Goal: Task Accomplishment & Management: Manage account settings

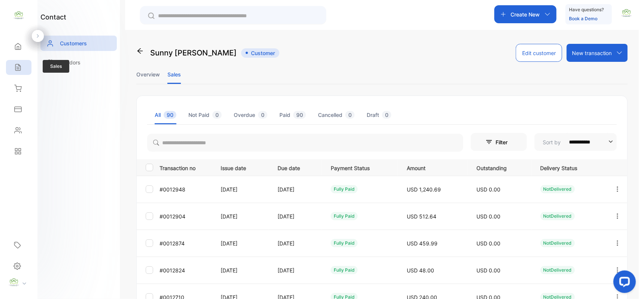
click at [23, 65] on div "Sales" at bounding box center [18, 67] width 25 height 15
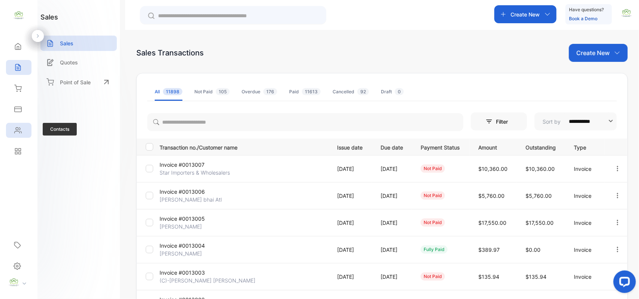
click at [10, 128] on div "Contacts" at bounding box center [18, 130] width 25 height 15
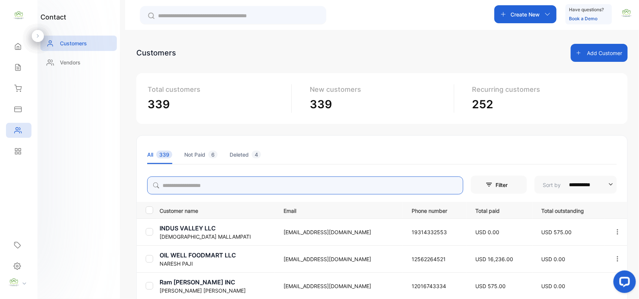
click at [269, 182] on input "search" at bounding box center [305, 185] width 316 height 18
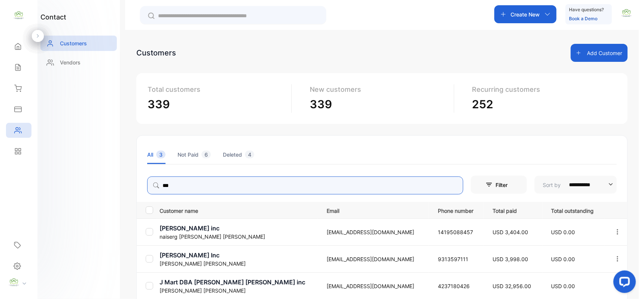
type input "***"
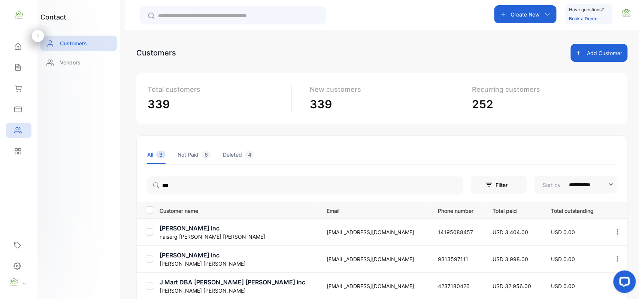
click at [165, 285] on p "J Mart DBA [PERSON_NAME] [PERSON_NAME] inc" at bounding box center [238, 281] width 158 height 9
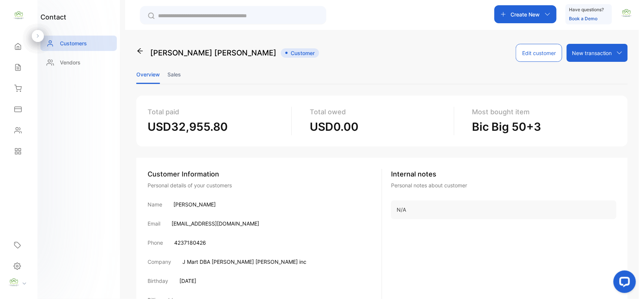
click at [174, 73] on li "Sales" at bounding box center [173, 74] width 13 height 19
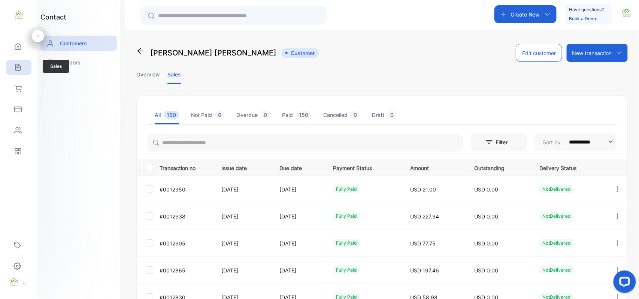
click at [12, 63] on div "Sales" at bounding box center [18, 67] width 25 height 15
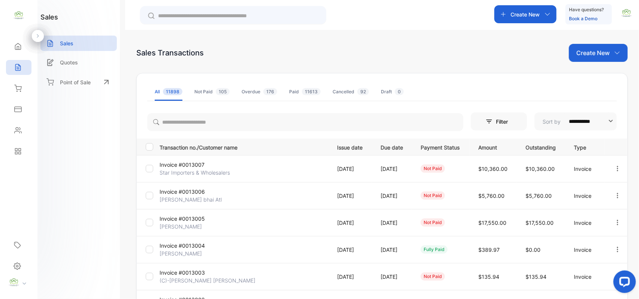
drag, startPoint x: 620, startPoint y: 171, endPoint x: 612, endPoint y: 171, distance: 7.9
click at [619, 171] on div at bounding box center [616, 168] width 19 height 15
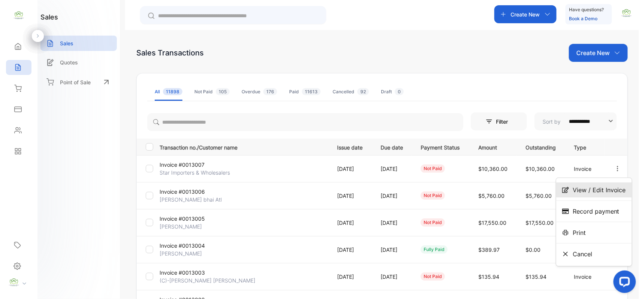
click at [592, 192] on span "View / Edit Invoice" at bounding box center [598, 189] width 53 height 9
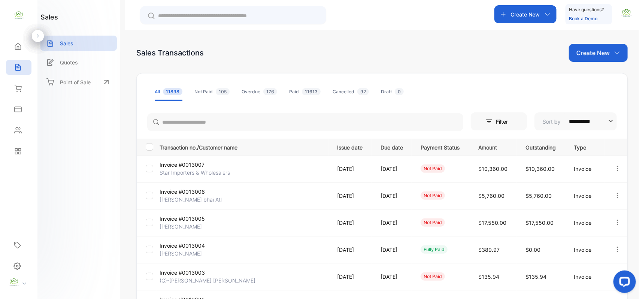
click at [616, 195] on icon "button" at bounding box center [617, 195] width 7 height 7
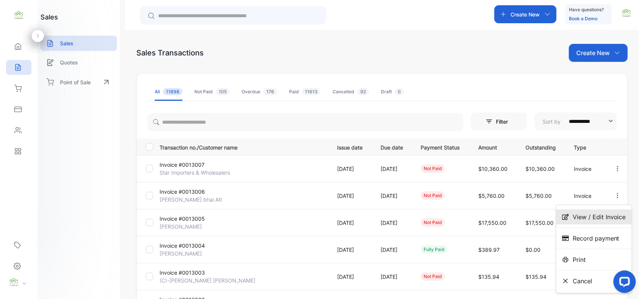
drag, startPoint x: 591, startPoint y: 213, endPoint x: 584, endPoint y: 213, distance: 7.5
click at [591, 213] on span "View / Edit Invoice" at bounding box center [598, 216] width 53 height 9
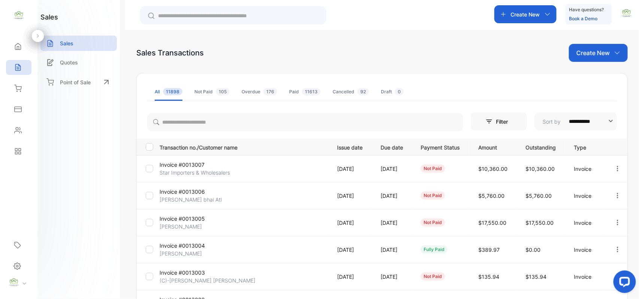
click at [620, 219] on div at bounding box center [616, 222] width 19 height 15
click at [589, 238] on div "View / Edit Invoice" at bounding box center [594, 243] width 76 height 15
click at [596, 49] on p "Create New" at bounding box center [592, 52] width 33 height 9
click at [597, 74] on span "Invoice" at bounding box center [599, 78] width 18 height 8
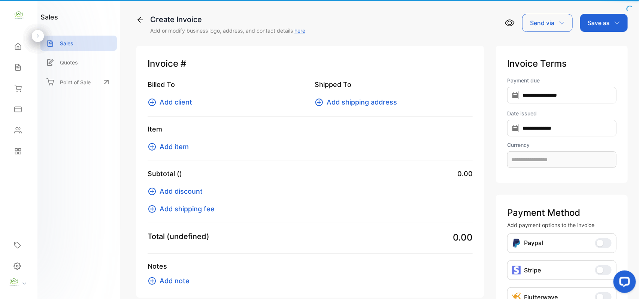
type input "**********"
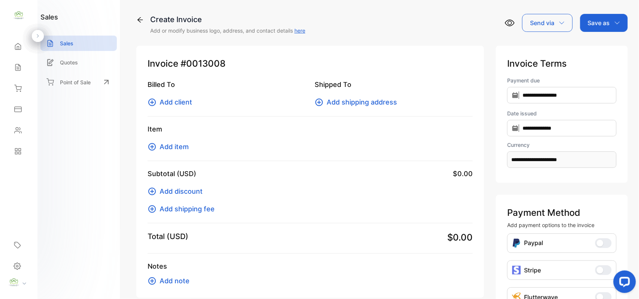
drag, startPoint x: 168, startPoint y: 97, endPoint x: 183, endPoint y: 94, distance: 15.6
click at [178, 96] on div "Billed To Add client" at bounding box center [226, 93] width 158 height 28
click at [171, 99] on span "Add client" at bounding box center [175, 102] width 33 height 10
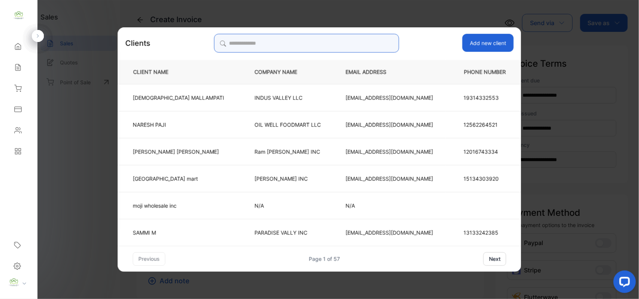
click at [285, 46] on input "search" at bounding box center [306, 43] width 185 height 19
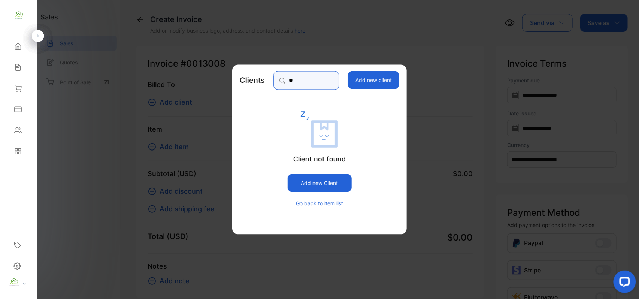
type input "*"
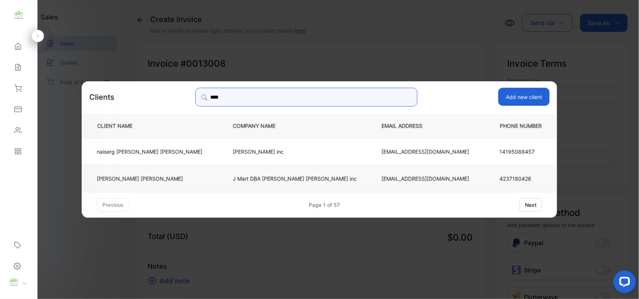
type input "****"
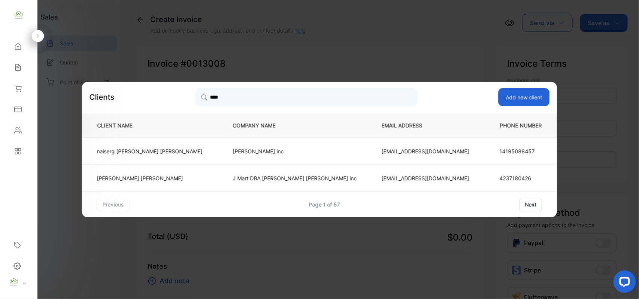
drag, startPoint x: 225, startPoint y: 175, endPoint x: 214, endPoint y: 167, distance: 13.6
click at [220, 174] on td "[PERSON_NAME]" at bounding box center [151, 177] width 138 height 27
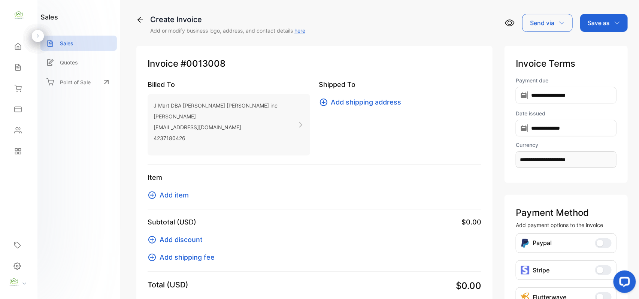
click at [181, 191] on span "Add item" at bounding box center [173, 195] width 29 height 10
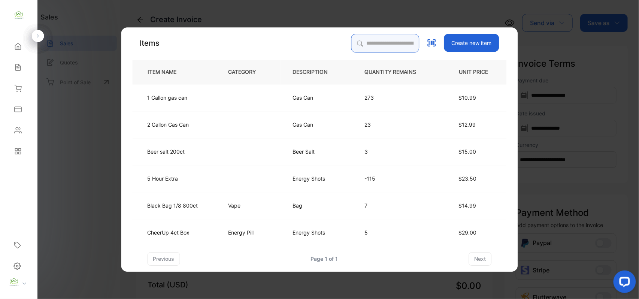
click at [366, 40] on input "search" at bounding box center [385, 43] width 68 height 19
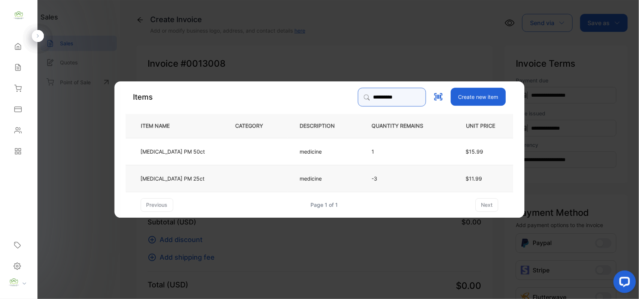
type input "**********"
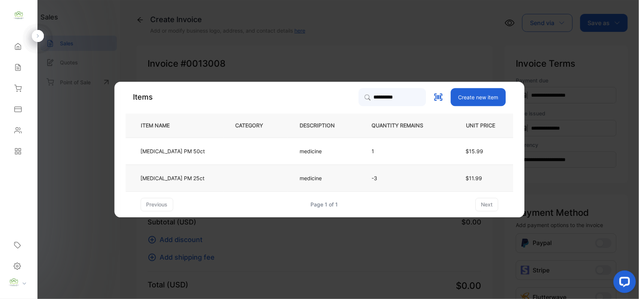
click at [287, 175] on td "medicine" at bounding box center [323, 177] width 72 height 27
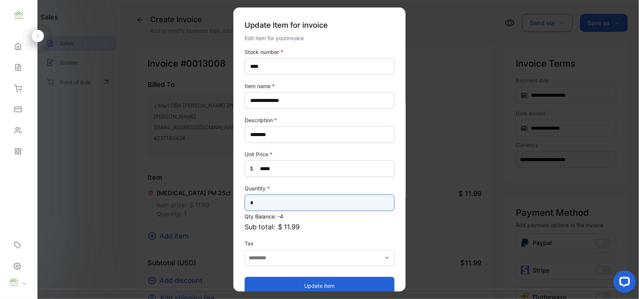
drag, startPoint x: 290, startPoint y: 204, endPoint x: 293, endPoint y: 198, distance: 7.4
click at [292, 199] on input "*" at bounding box center [319, 202] width 150 height 16
type input "*"
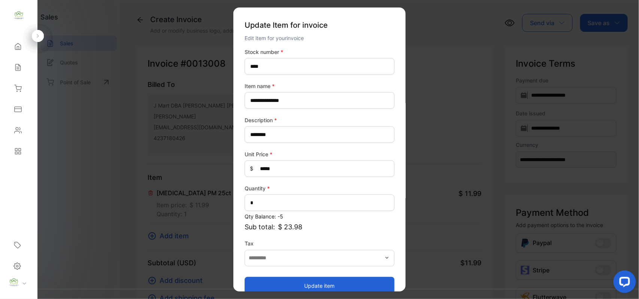
click at [335, 281] on button "Update item" at bounding box center [319, 285] width 150 height 18
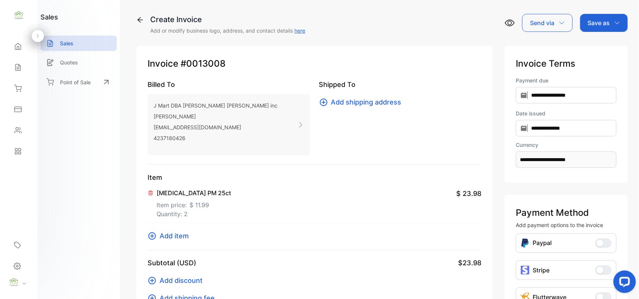
click at [182, 215] on p "Quantity: 2" at bounding box center [193, 213] width 74 height 9
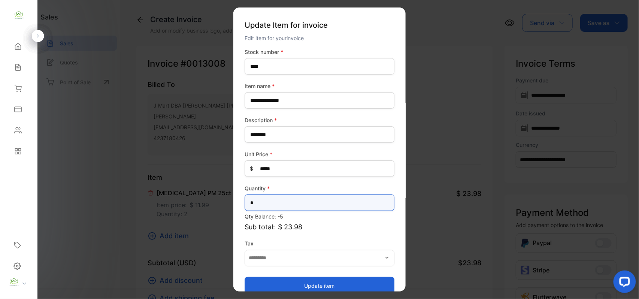
drag, startPoint x: 271, startPoint y: 200, endPoint x: 267, endPoint y: 199, distance: 4.6
click at [267, 199] on input "*" at bounding box center [319, 202] width 150 height 16
type input "*"
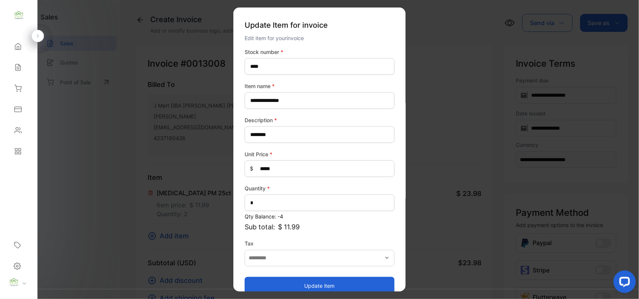
click at [277, 282] on button "Update item" at bounding box center [319, 285] width 150 height 18
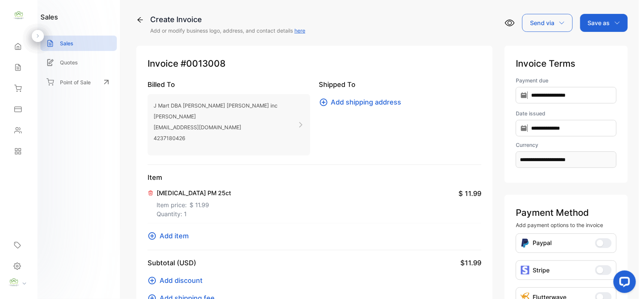
click at [176, 237] on span "Add item" at bounding box center [173, 236] width 29 height 10
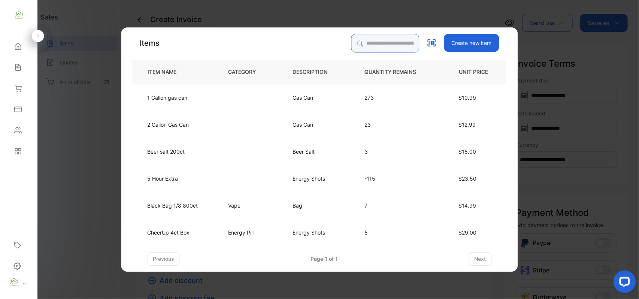
click at [399, 40] on input "search" at bounding box center [385, 43] width 68 height 19
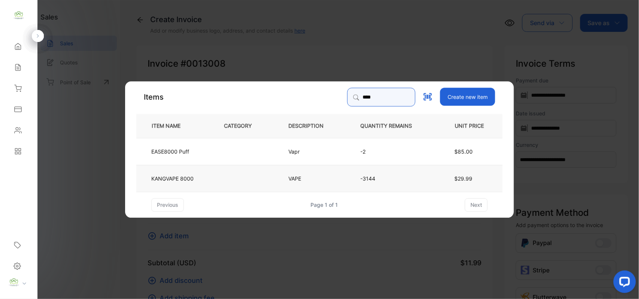
type input "****"
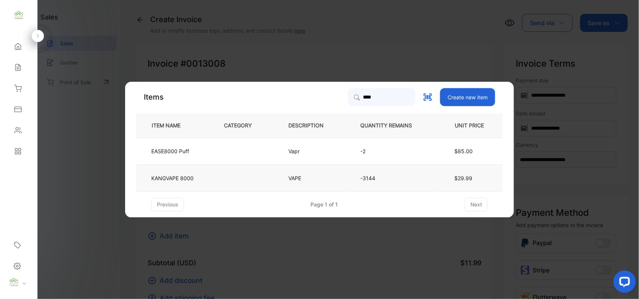
click at [228, 178] on td at bounding box center [243, 177] width 64 height 27
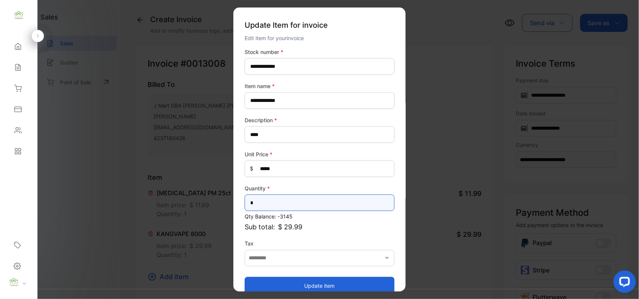
drag, startPoint x: 302, startPoint y: 205, endPoint x: 306, endPoint y: 197, distance: 8.9
click at [306, 201] on input "*" at bounding box center [319, 202] width 150 height 16
type input "*"
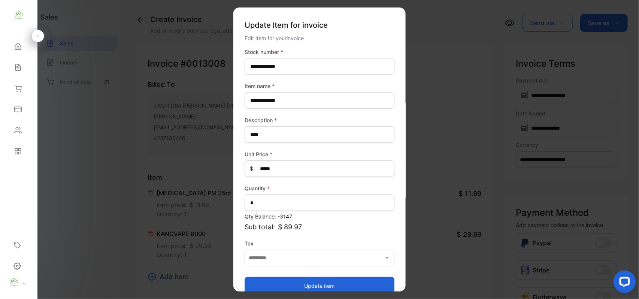
click at [306, 282] on button "Update item" at bounding box center [319, 285] width 150 height 18
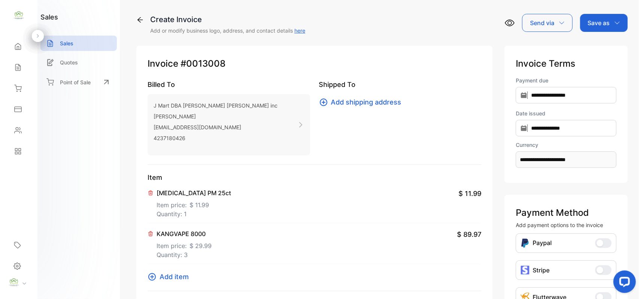
click at [604, 21] on p "Save as" at bounding box center [598, 22] width 22 height 9
click at [597, 43] on div "Invoice" at bounding box center [601, 47] width 43 height 15
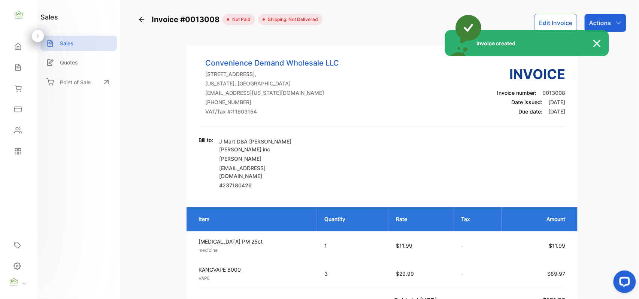
click at [617, 22] on div "Invoice created" at bounding box center [319, 149] width 639 height 299
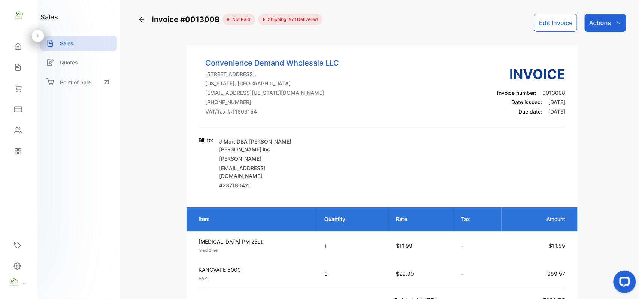
click at [615, 22] on icon "button" at bounding box center [618, 23] width 6 height 6
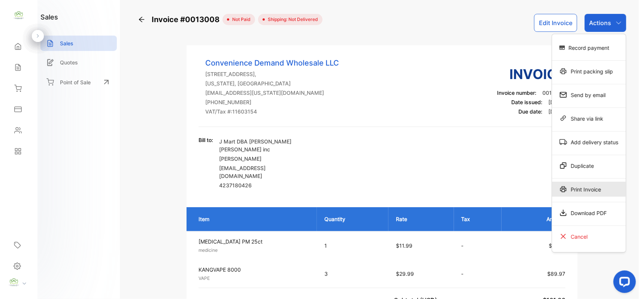
click at [602, 183] on div "Print Invoice" at bounding box center [589, 189] width 74 height 15
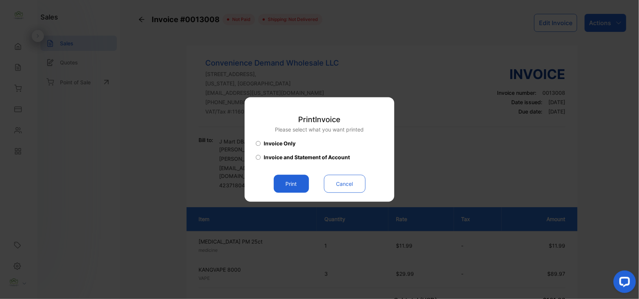
click at [290, 180] on button "Print" at bounding box center [291, 184] width 35 height 18
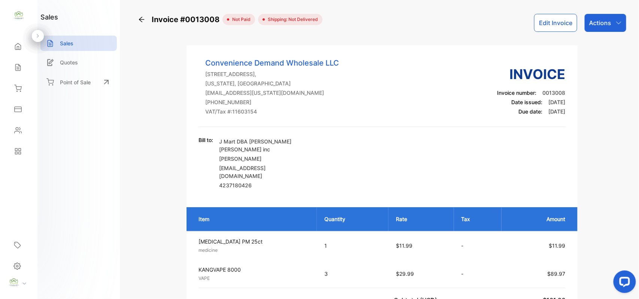
click at [592, 20] on p "Actions" at bounding box center [600, 22] width 22 height 9
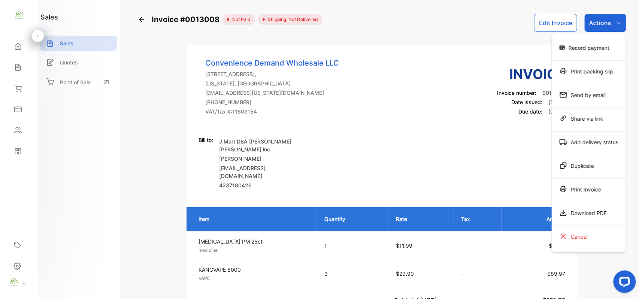
click at [590, 42] on div "Record payment" at bounding box center [589, 47] width 74 height 15
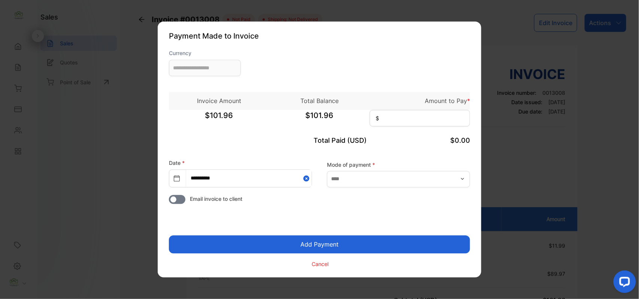
type input "**********"
click at [405, 125] on input at bounding box center [419, 118] width 100 height 16
type input "******"
click at [169, 235] on button "Add Payment" at bounding box center [319, 244] width 301 height 18
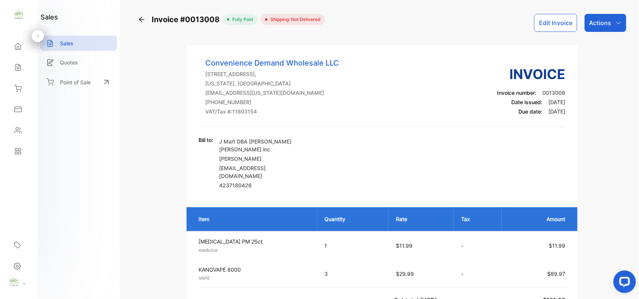
click at [610, 23] on div "Actions" at bounding box center [605, 23] width 42 height 18
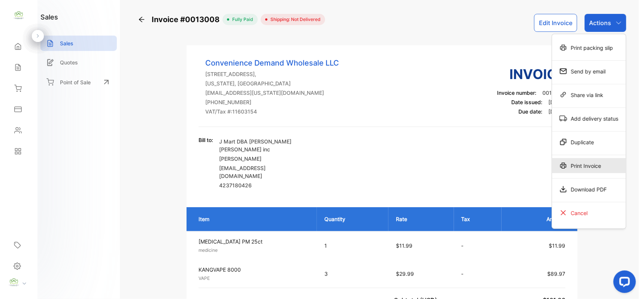
click at [585, 168] on div "Print Invoice" at bounding box center [589, 165] width 74 height 15
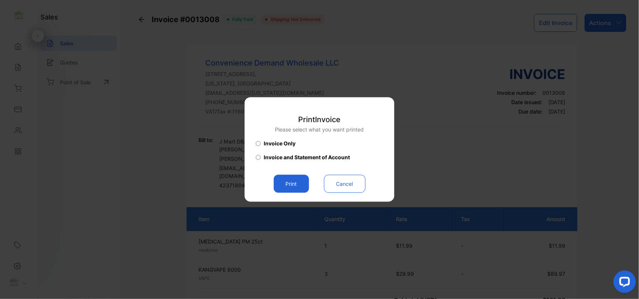
click at [288, 179] on button "Print" at bounding box center [291, 184] width 35 height 18
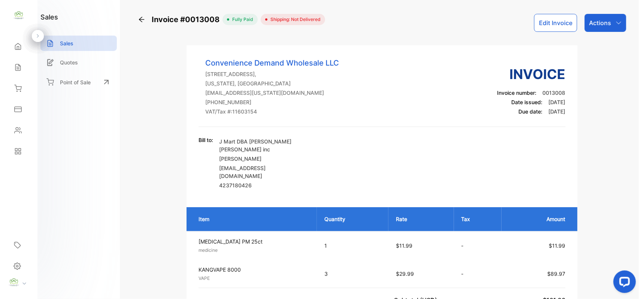
click at [19, 125] on div "Contacts" at bounding box center [18, 130] width 25 height 15
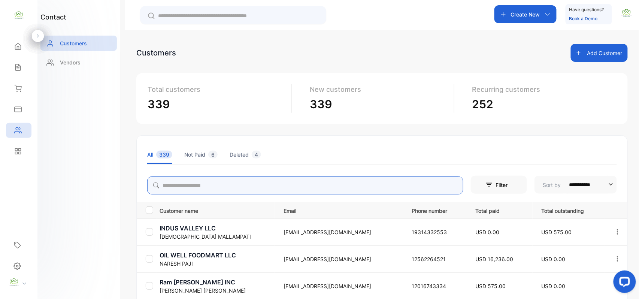
click at [180, 182] on input "search" at bounding box center [305, 185] width 316 height 18
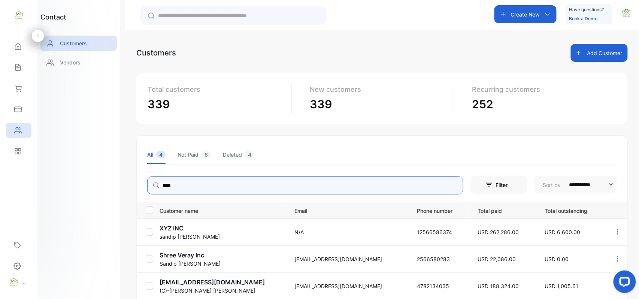
type input "****"
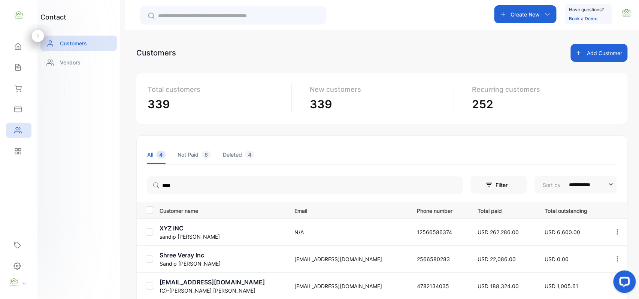
click at [84, 219] on div "contact Customers Vendors" at bounding box center [78, 149] width 82 height 299
